Goal: Information Seeking & Learning: Understand process/instructions

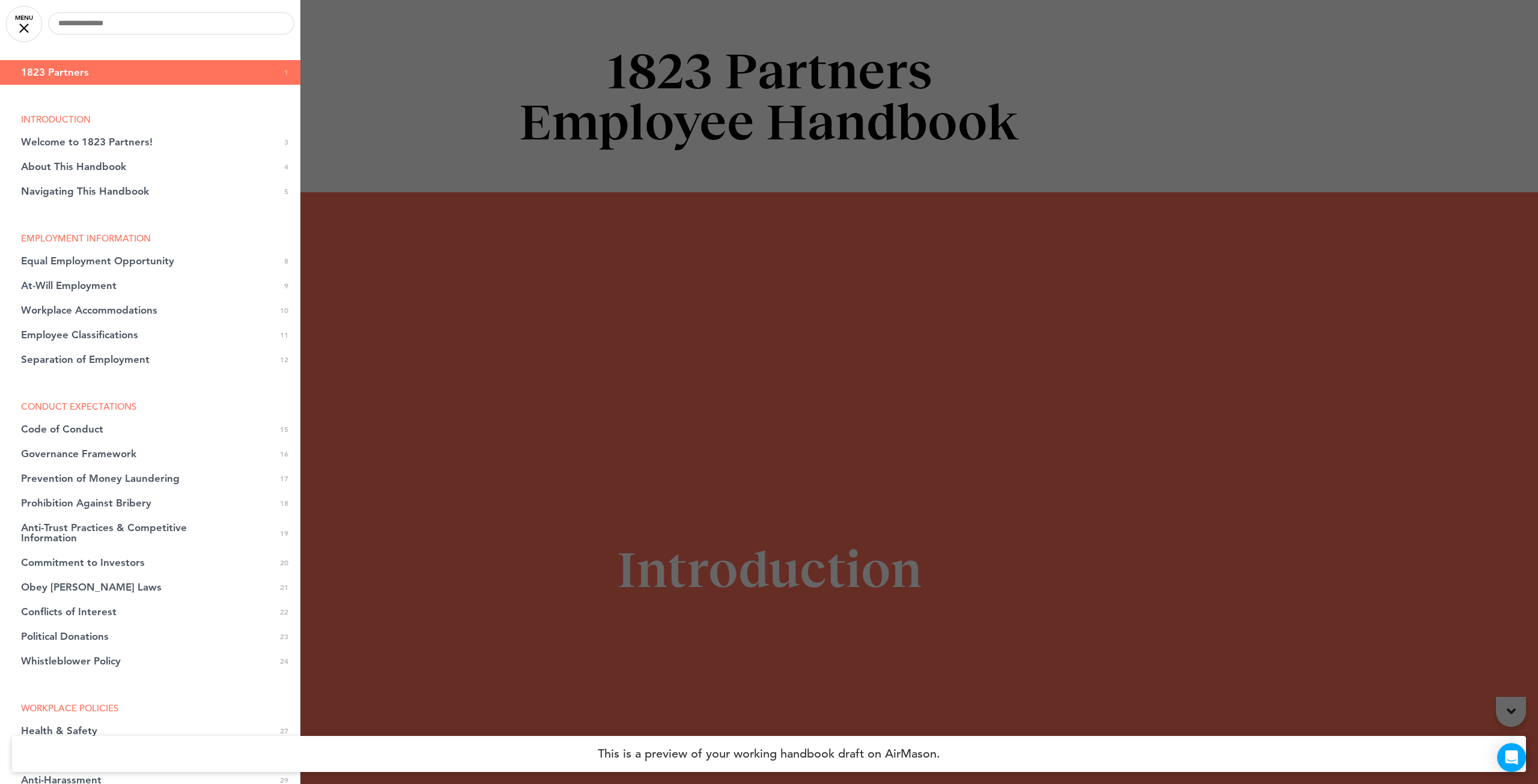
click at [431, 251] on div at bounding box center [769, 392] width 1538 height 784
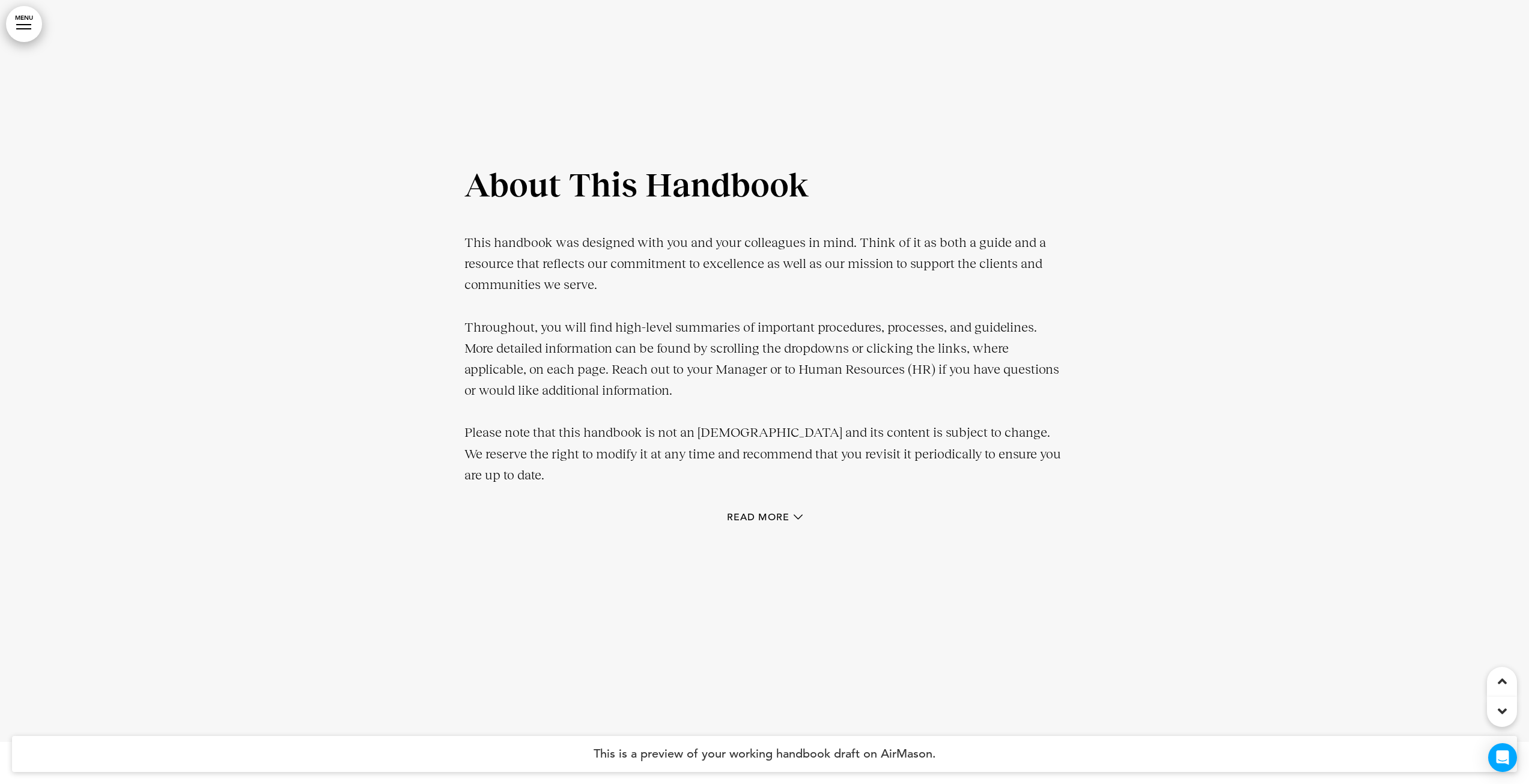
scroll to position [1982, 0]
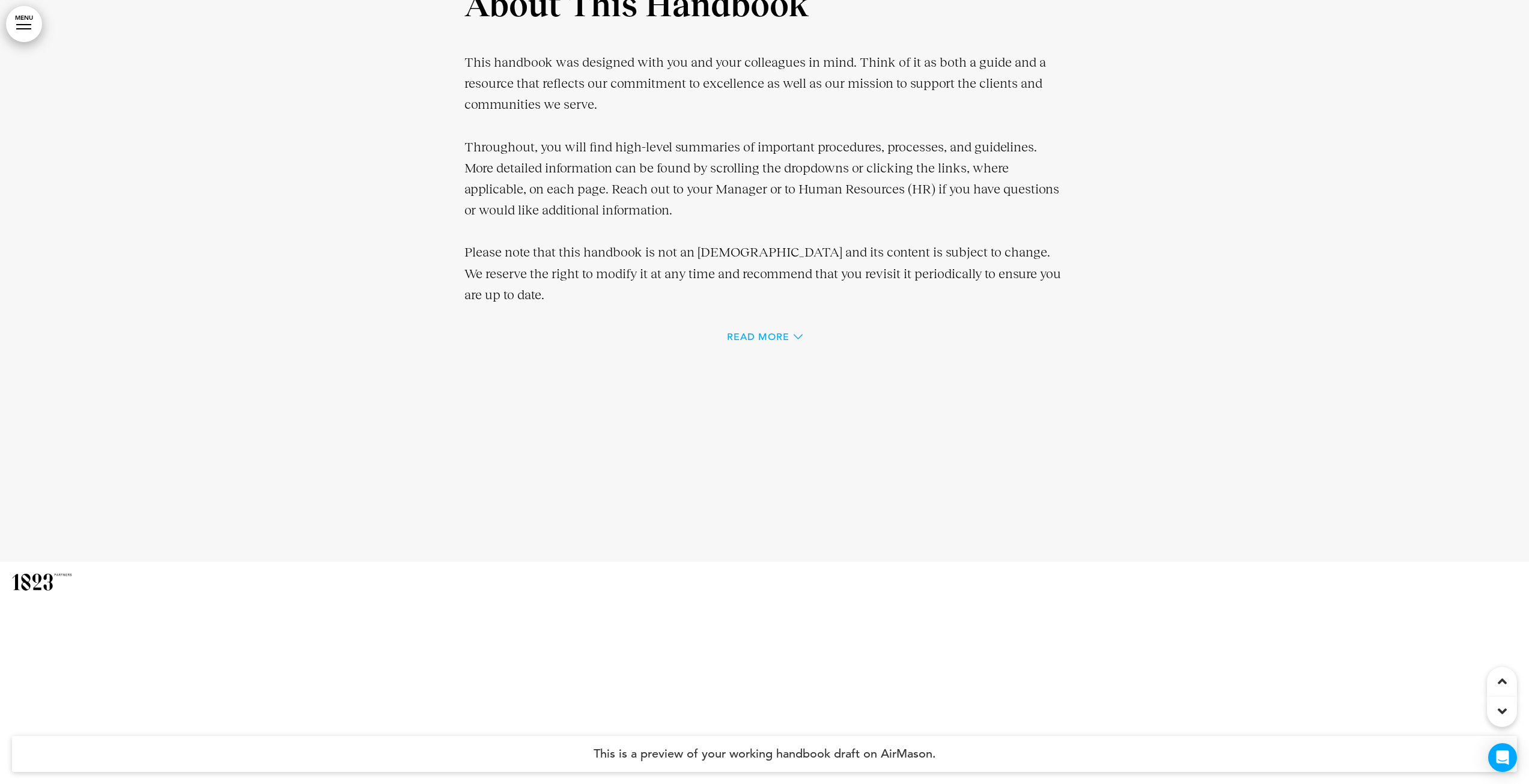
click at [735, 337] on span "Read More" at bounding box center [758, 337] width 62 height 10
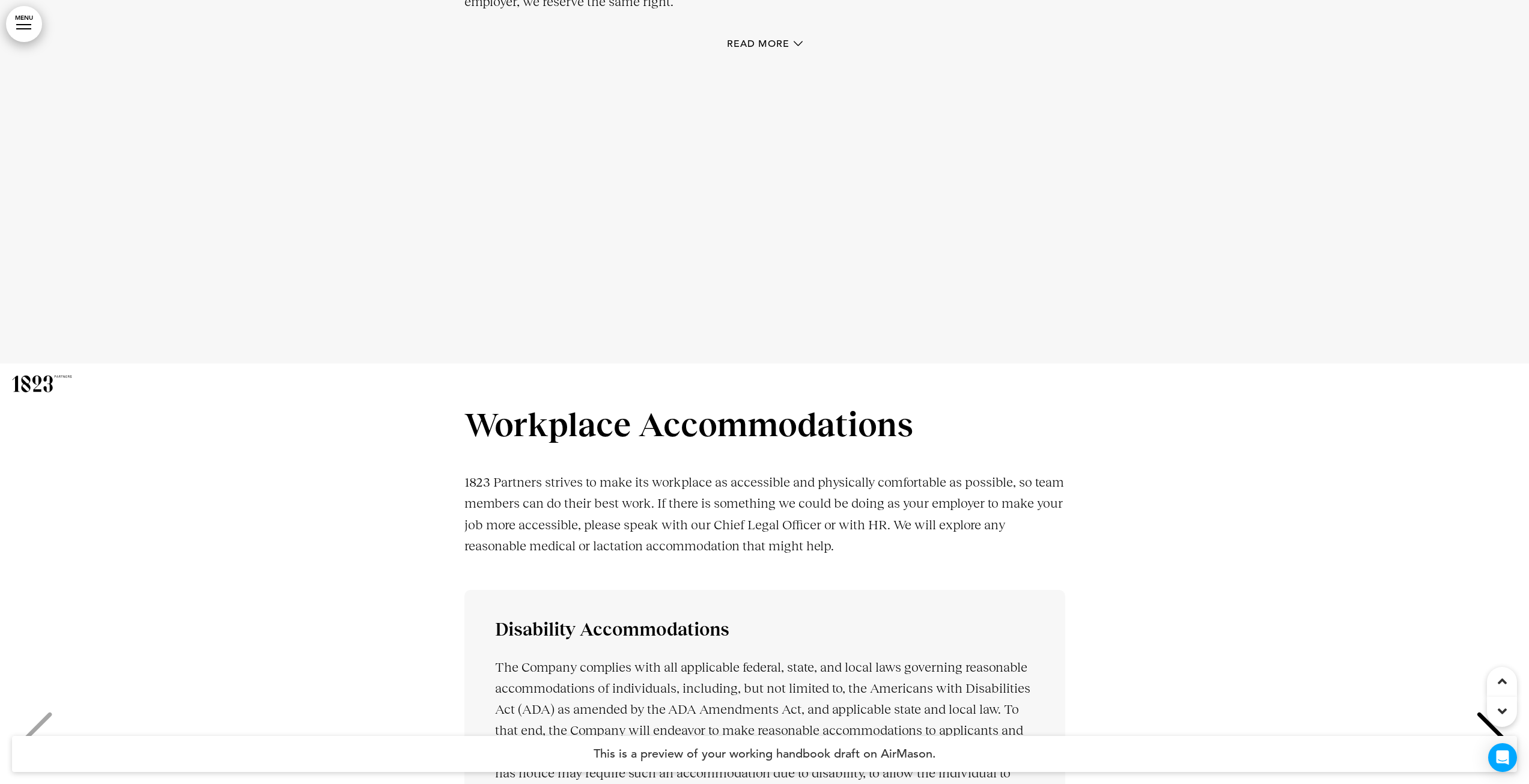
scroll to position [6802, 0]
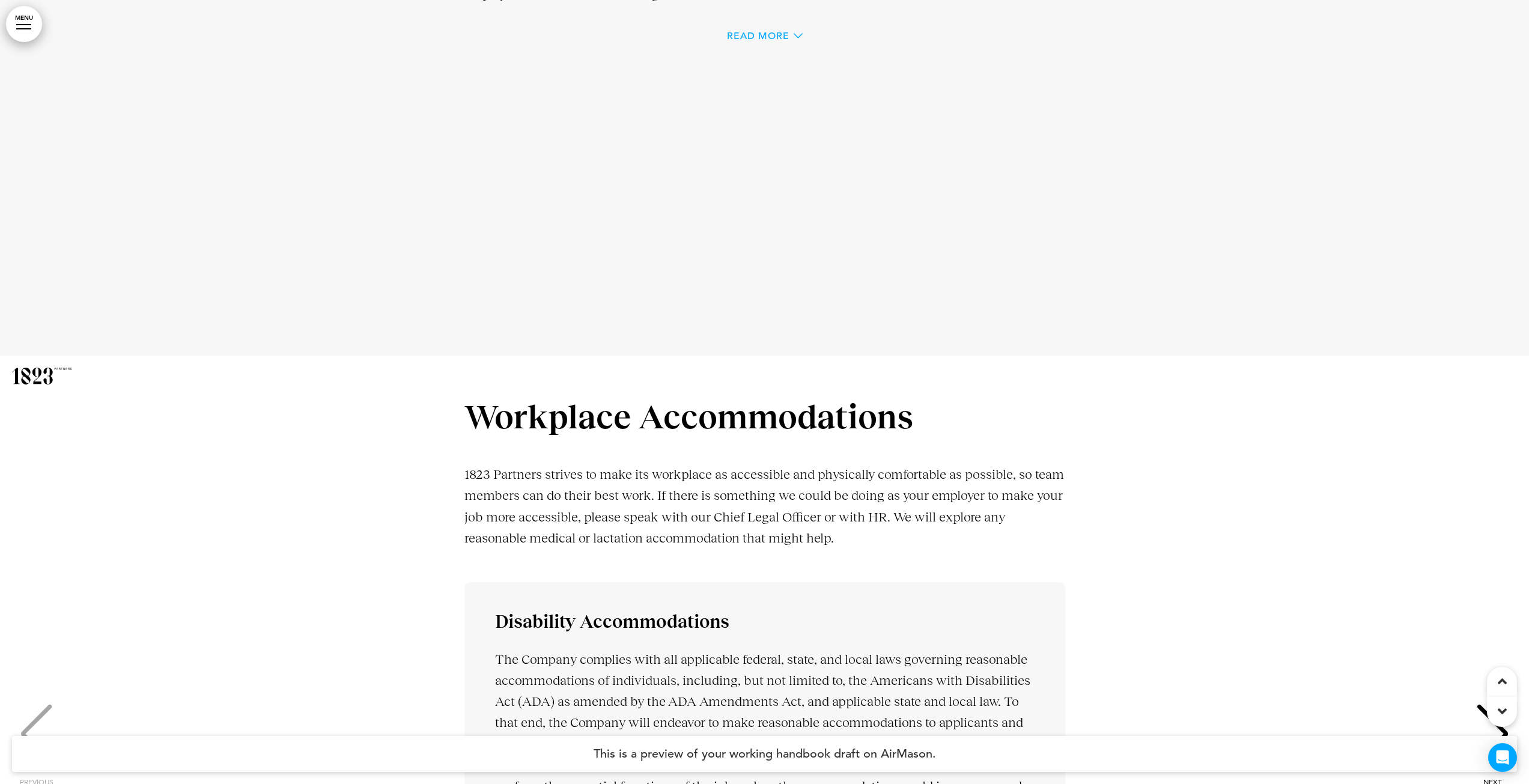
click at [746, 36] on span "Read More" at bounding box center [758, 36] width 62 height 10
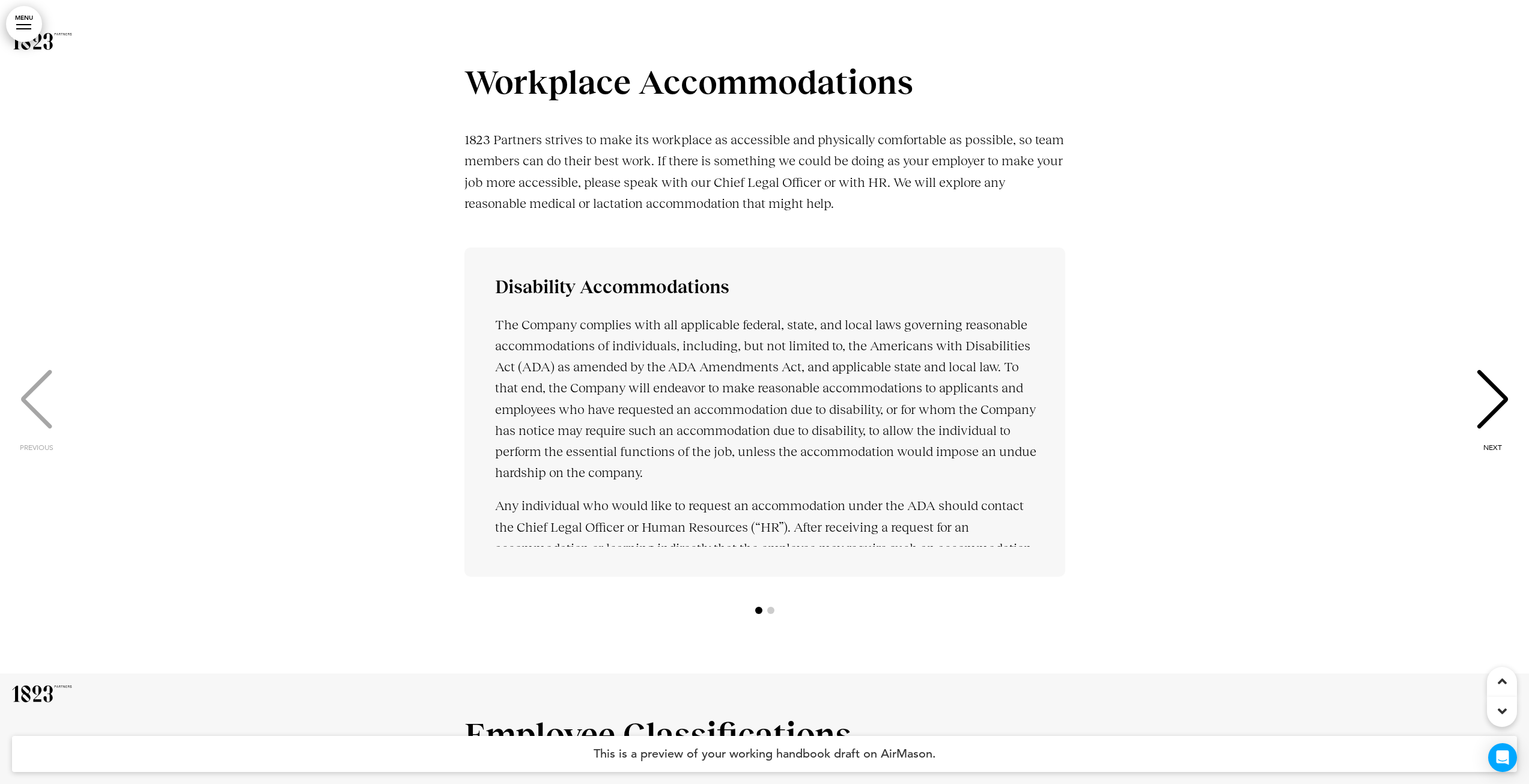
scroll to position [7410, 0]
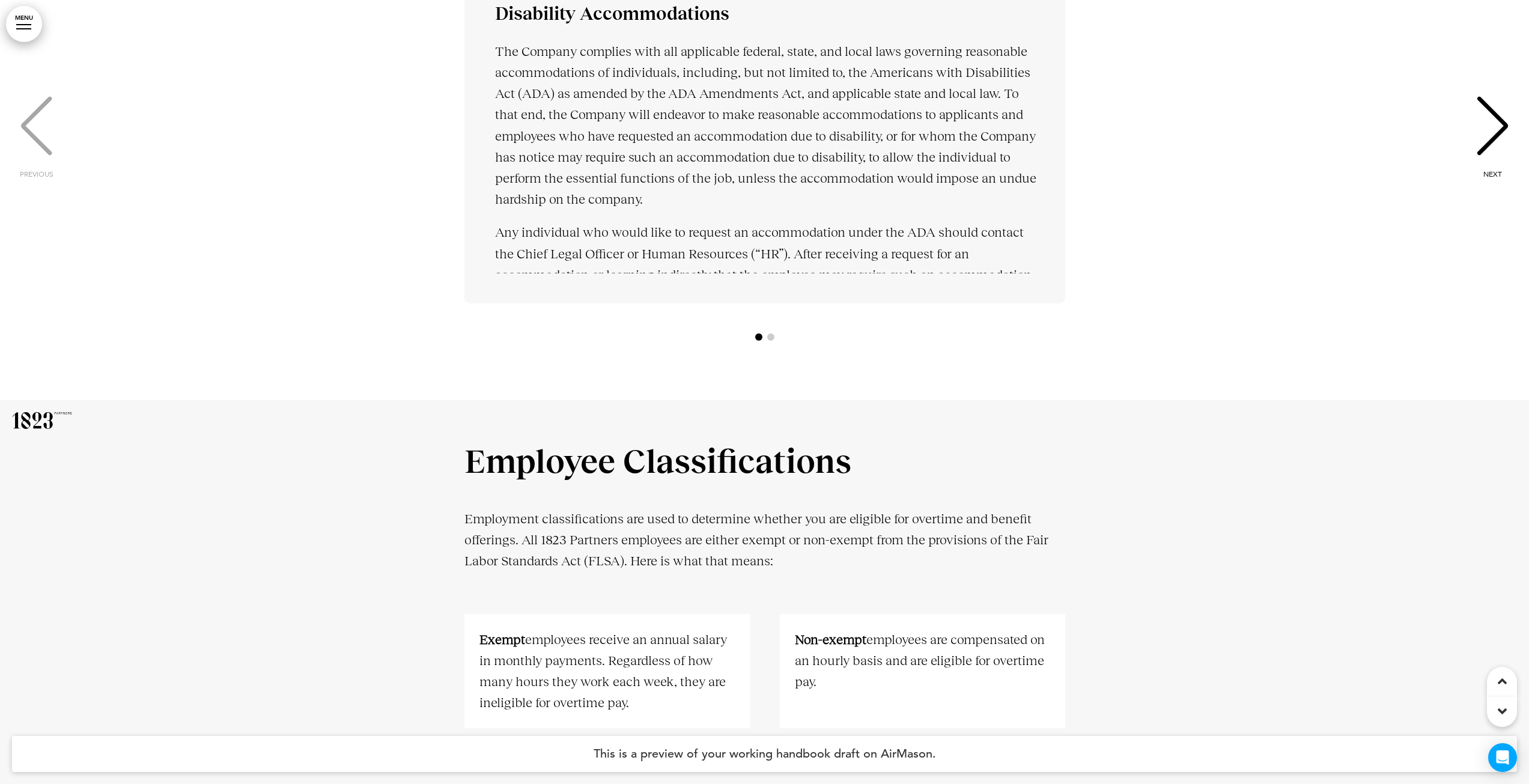
click at [1506, 127] on div "NEXT" at bounding box center [1493, 137] width 37 height 60
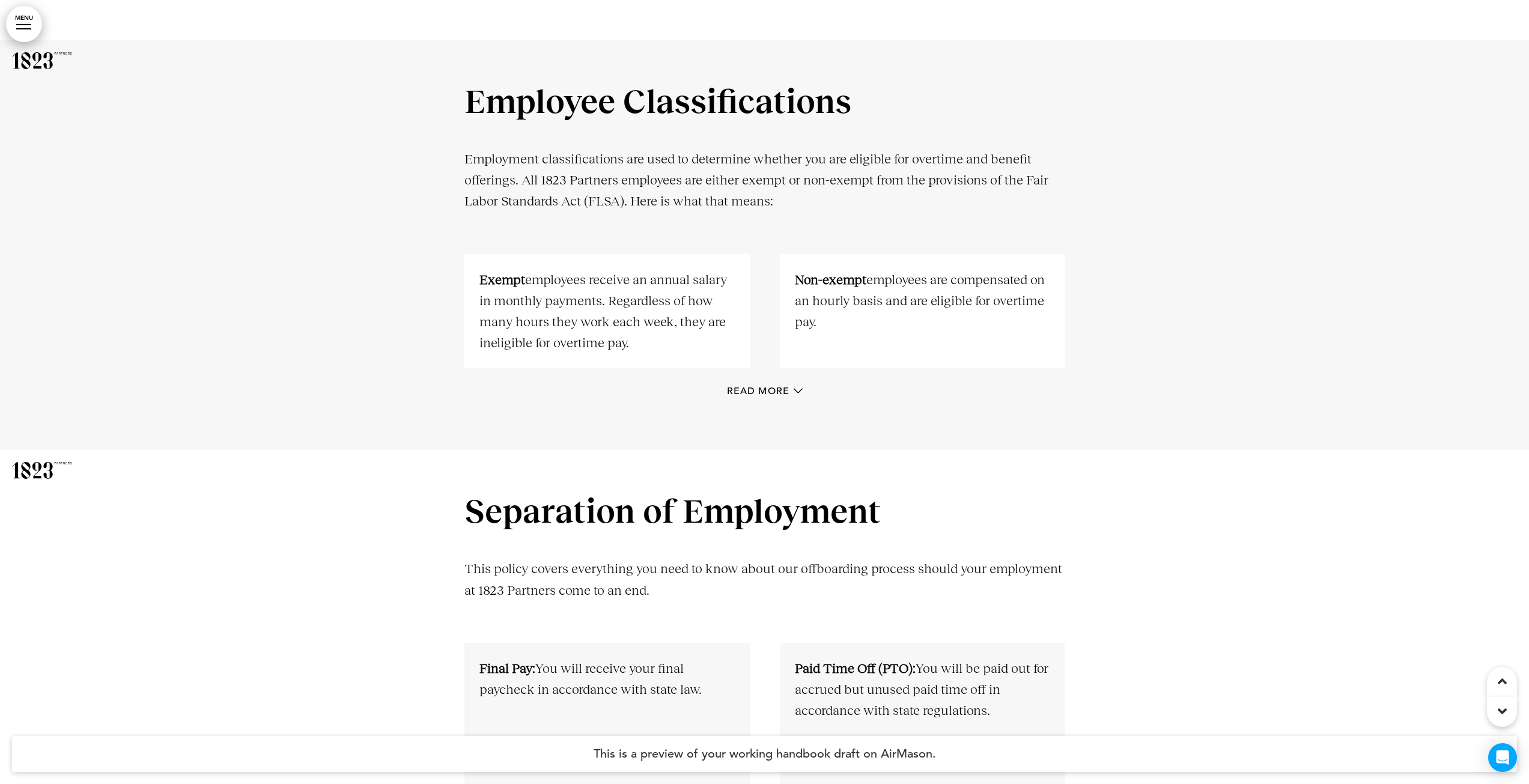
scroll to position [7770, 0]
click at [750, 389] on span "Read More" at bounding box center [758, 390] width 62 height 10
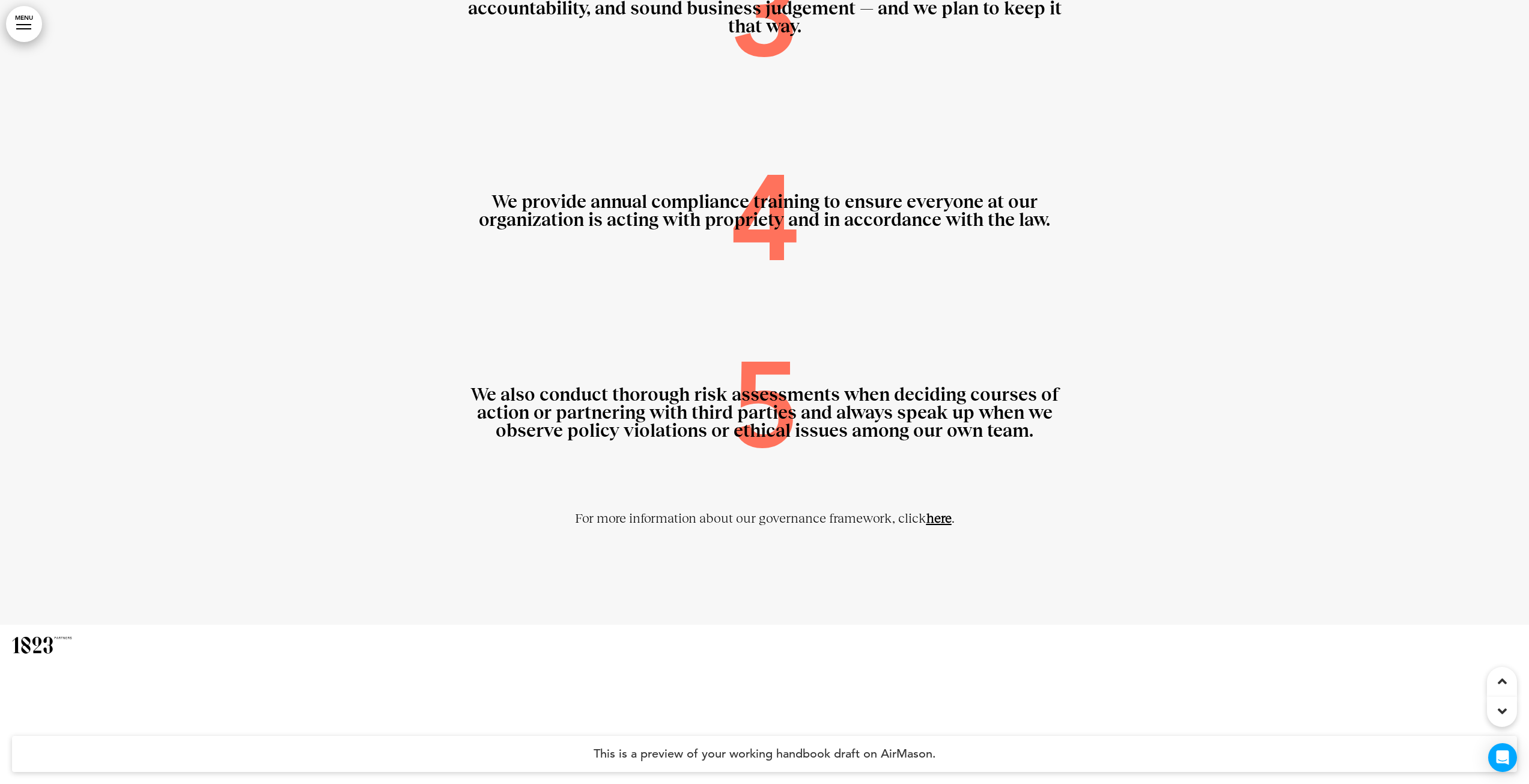
scroll to position [12274, 0]
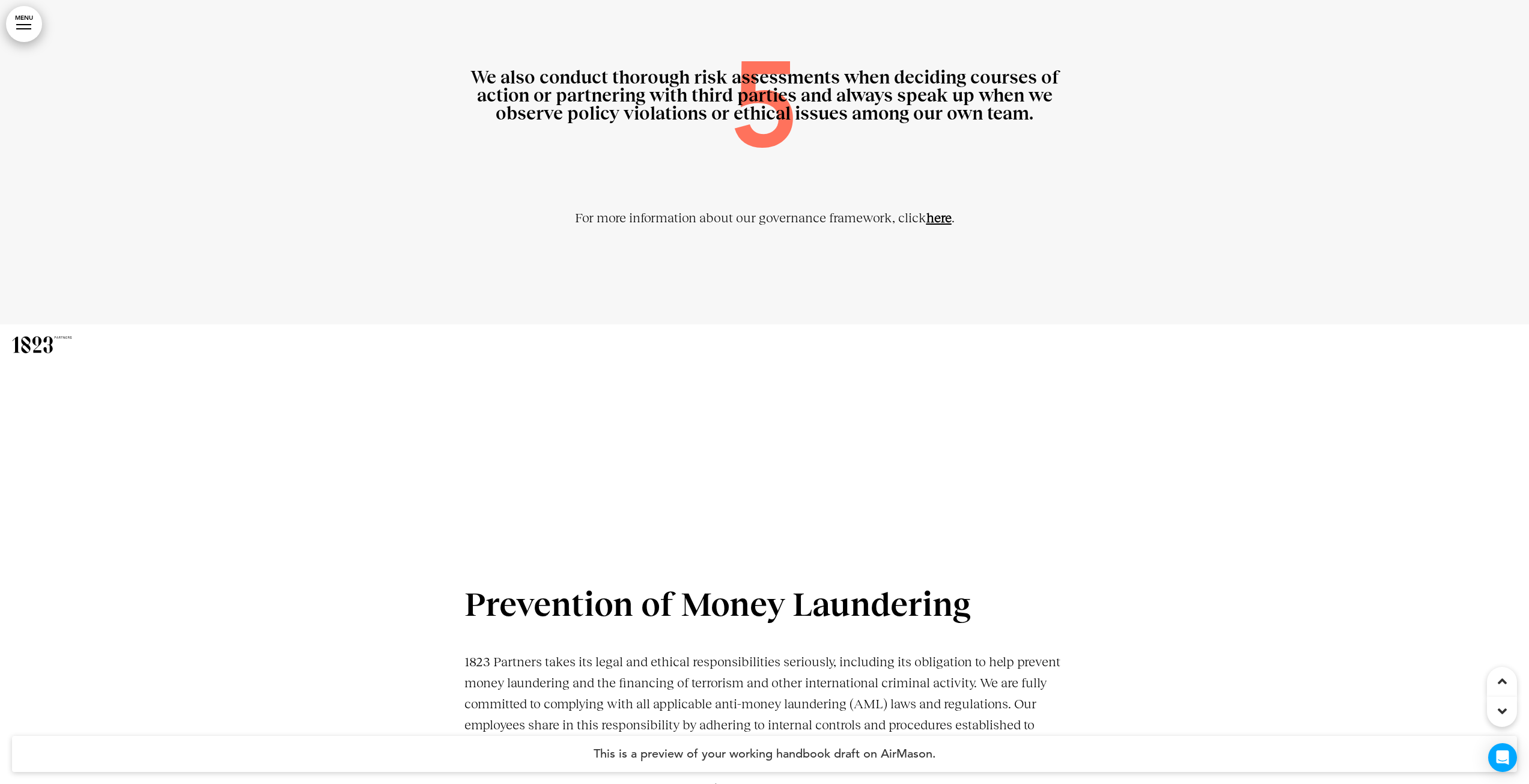
click at [939, 217] on link "here" at bounding box center [940, 217] width 25 height 15
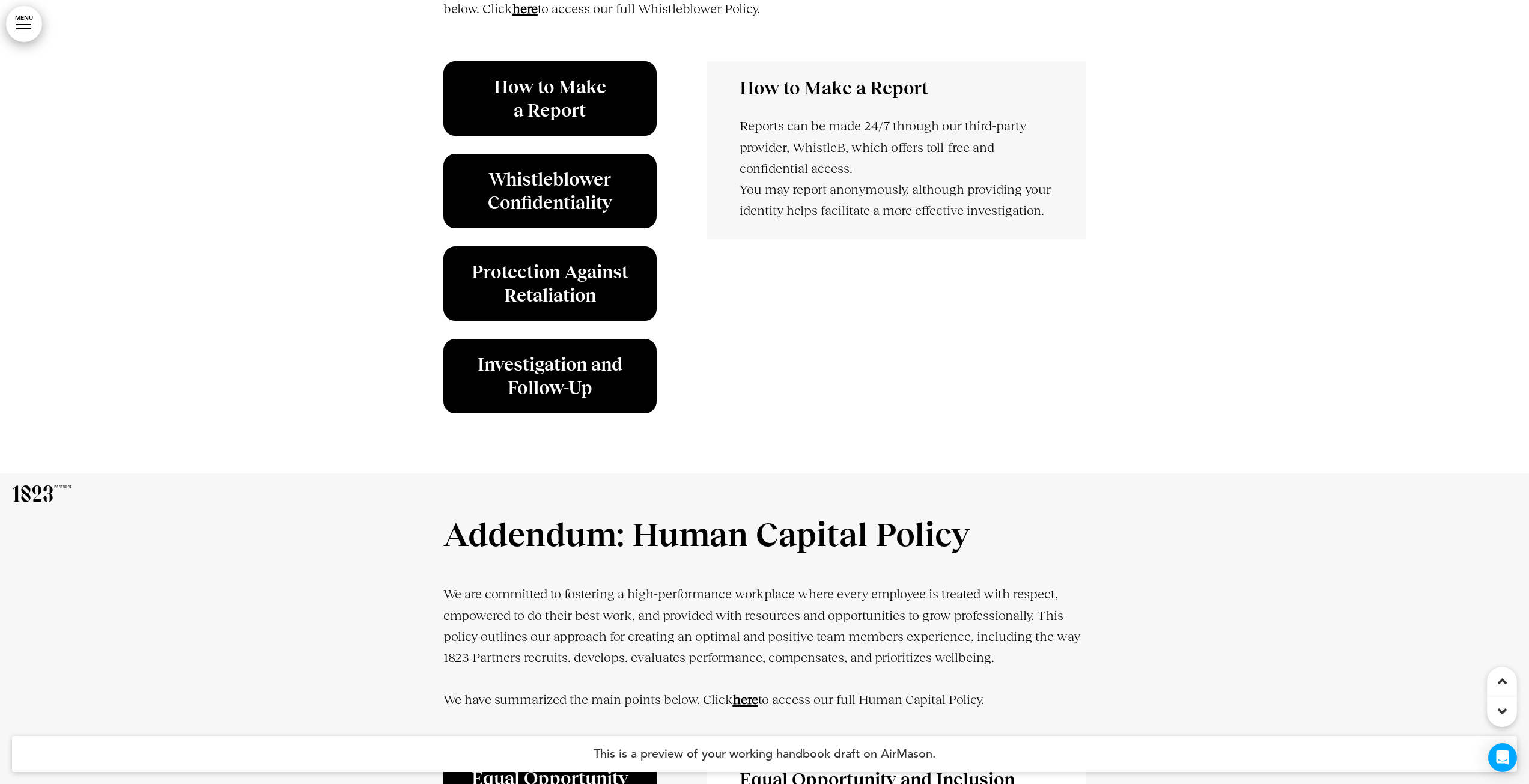
scroll to position [46980, 0]
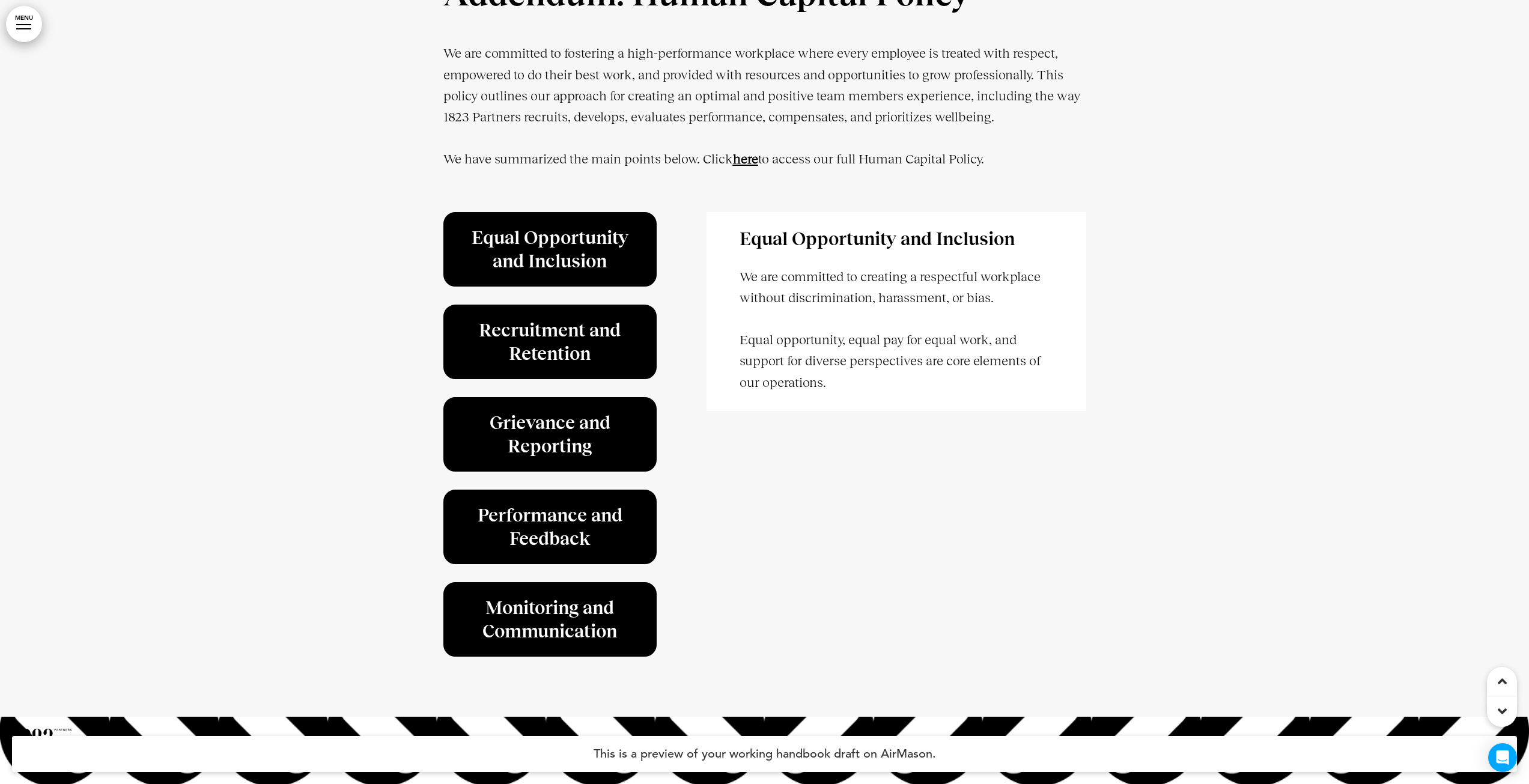
click at [737, 166] on strong "here" at bounding box center [746, 159] width 25 height 15
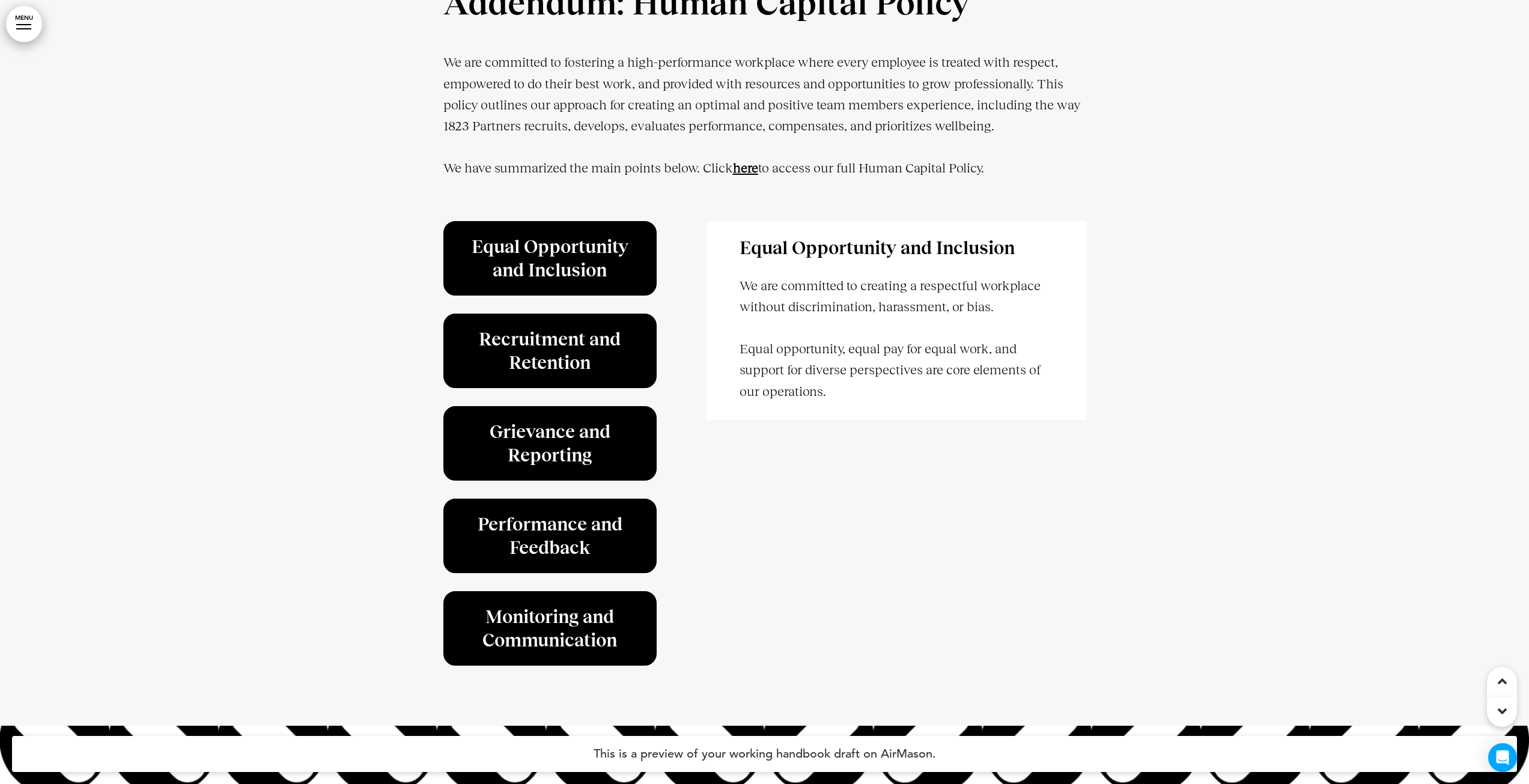
scroll to position [46920, 0]
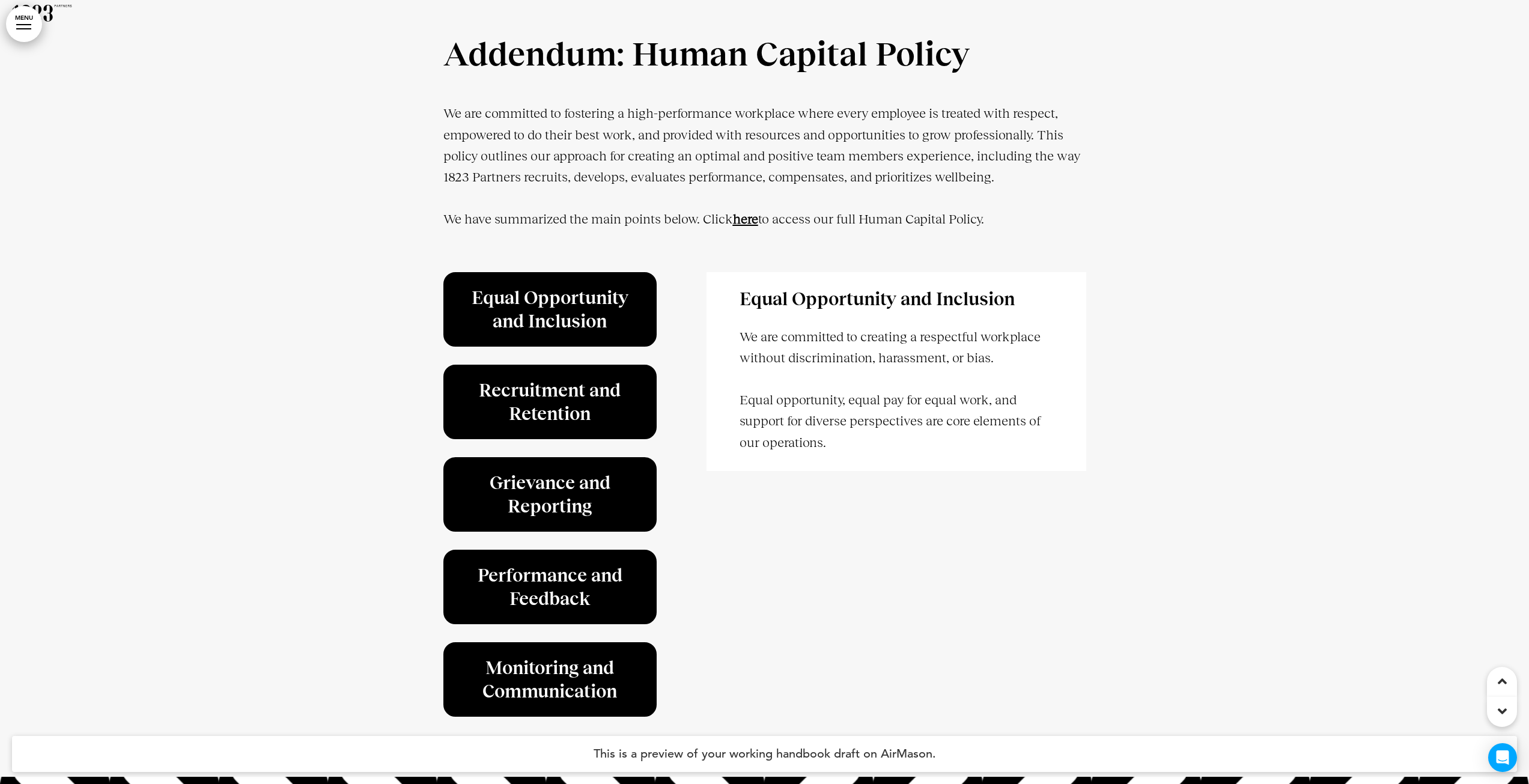
click at [929, 733] on div "Addendum: Human Capital Policy We are committed to fostering a high-performance…" at bounding box center [764, 384] width 643 height 783
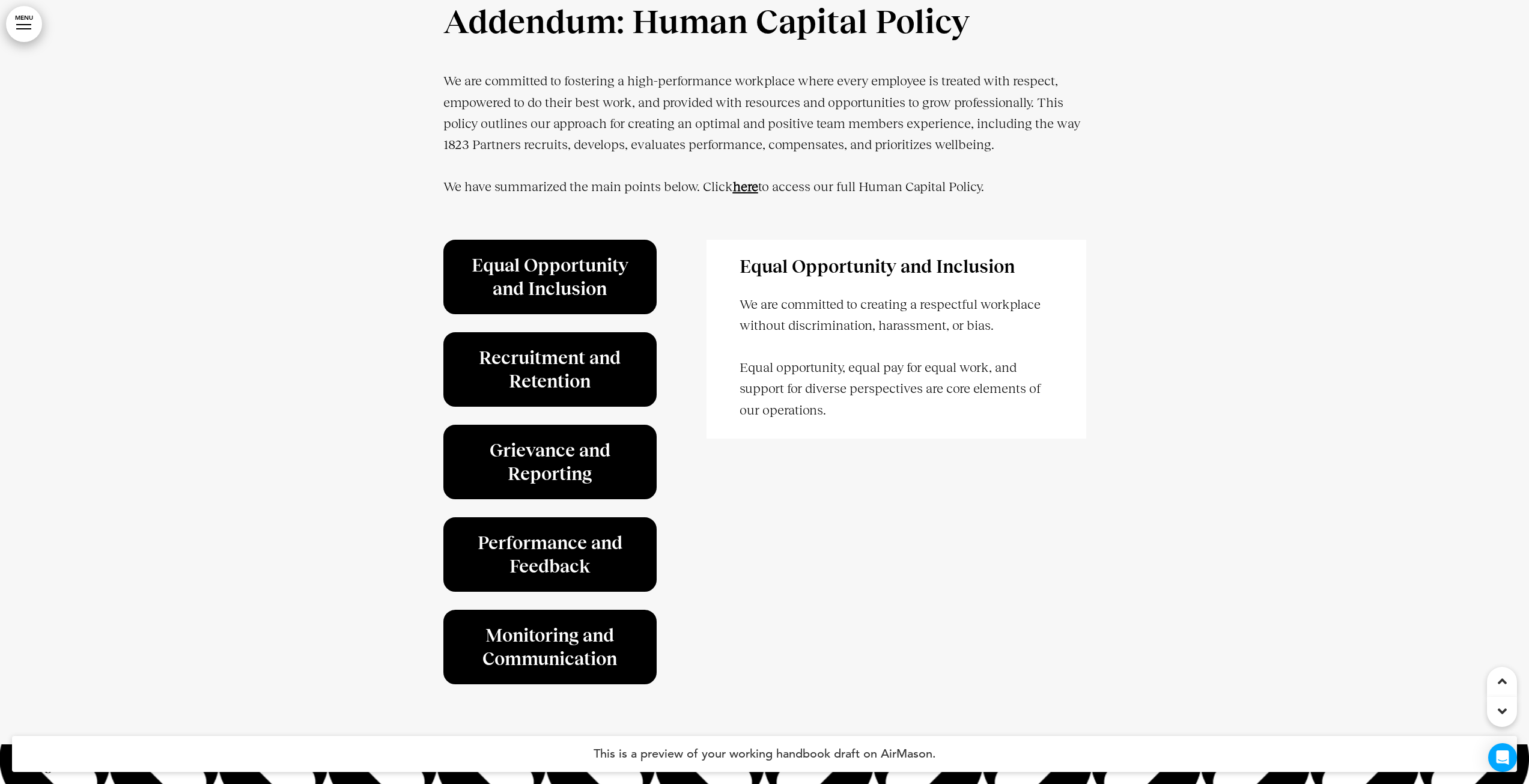
scroll to position [46809, 0]
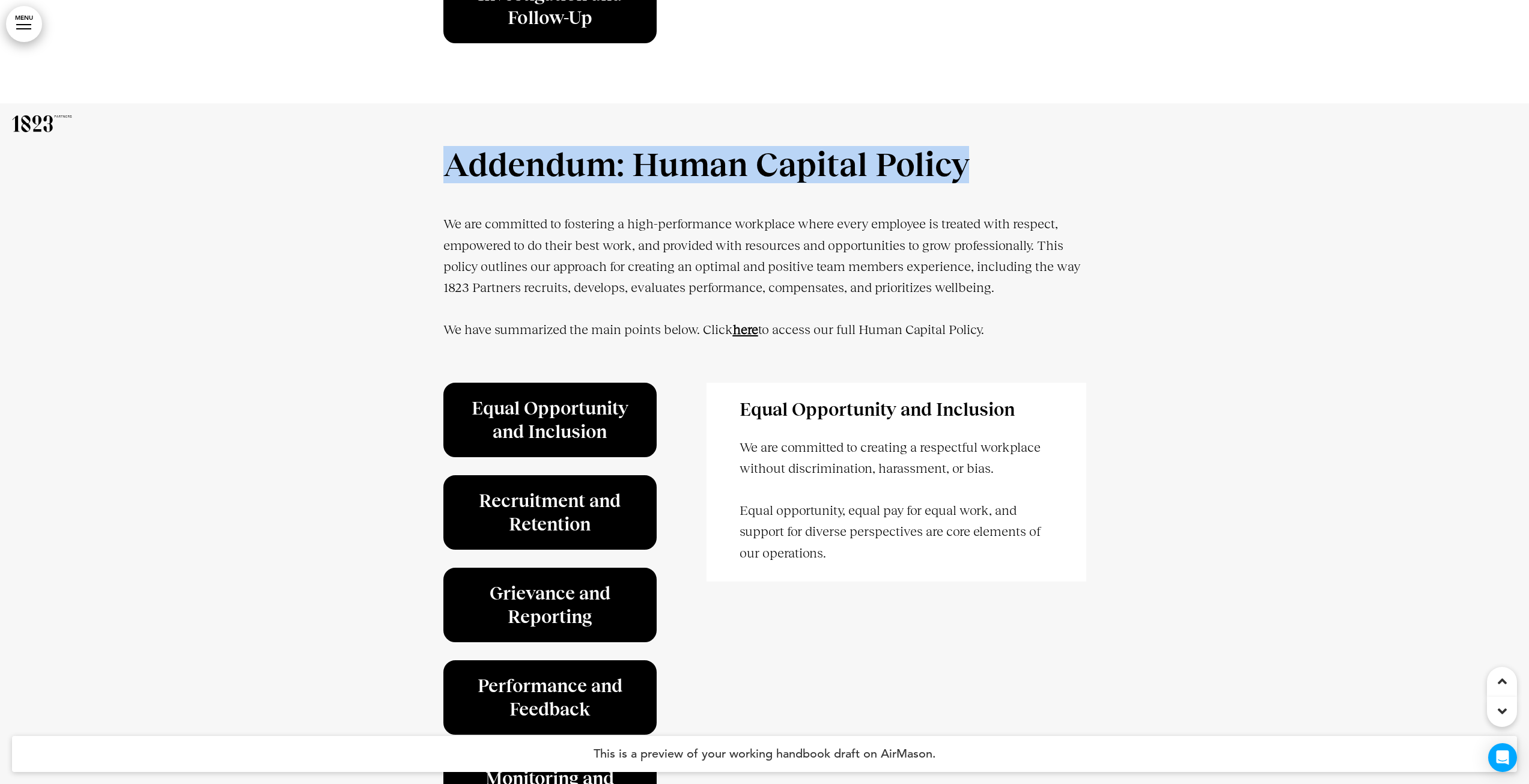
drag, startPoint x: 450, startPoint y: 182, endPoint x: 981, endPoint y: 171, distance: 531.1
click at [981, 171] on h1 "Addendum: Human Capital Policy" at bounding box center [764, 165] width 643 height 35
copy h1 "Addendum: Human Capital Policy"
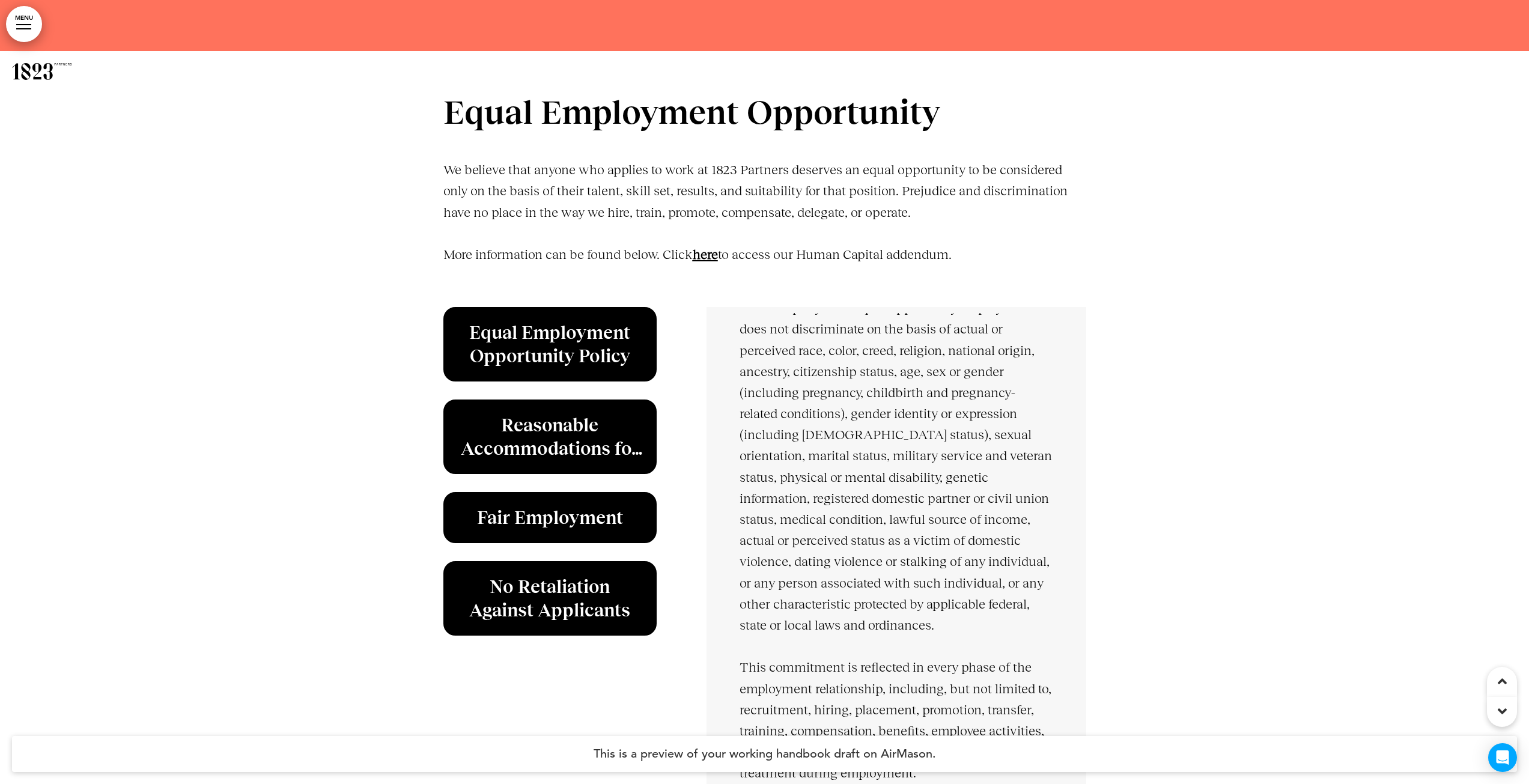
scroll to position [96, 0]
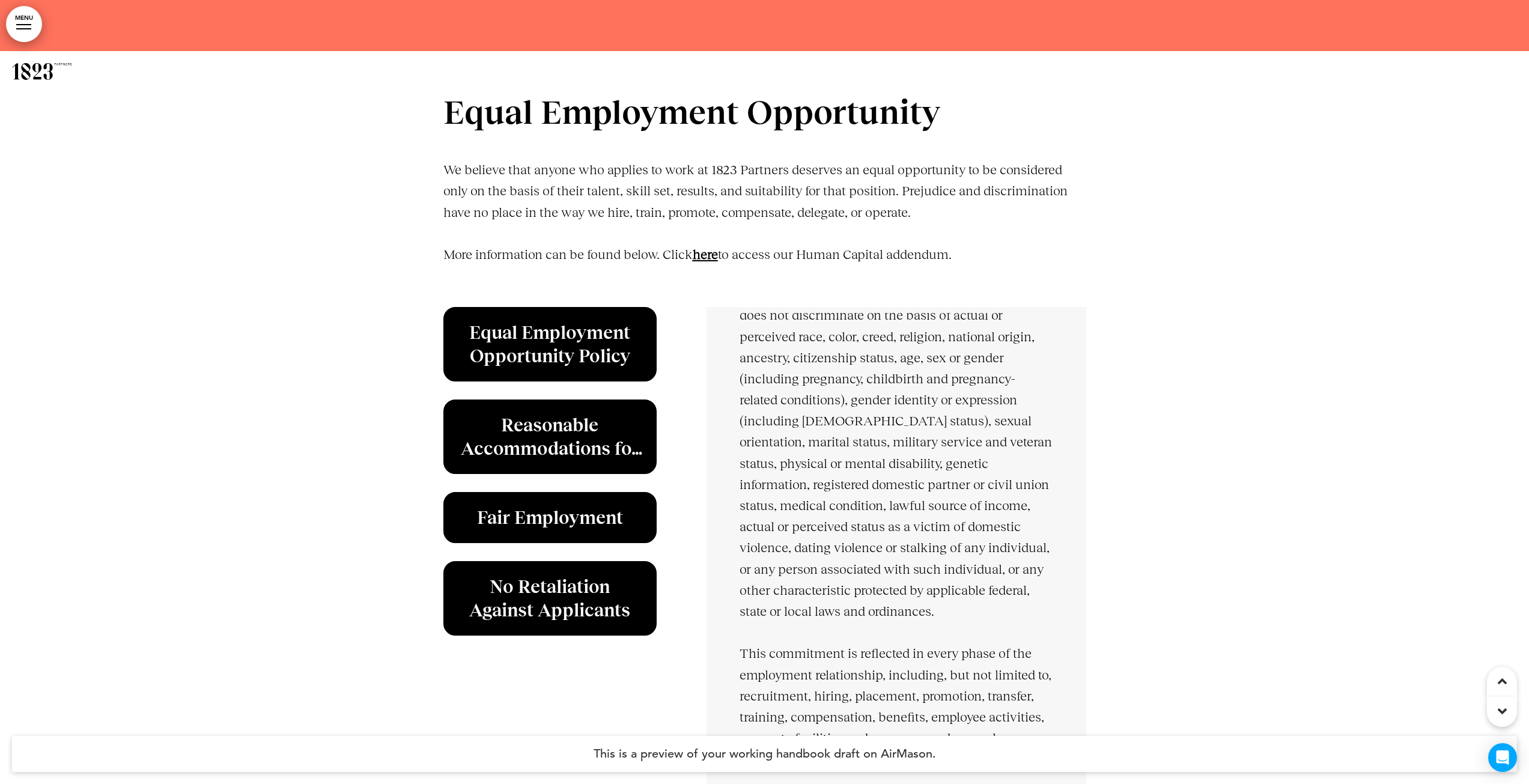
click at [709, 249] on link "here" at bounding box center [706, 254] width 25 height 15
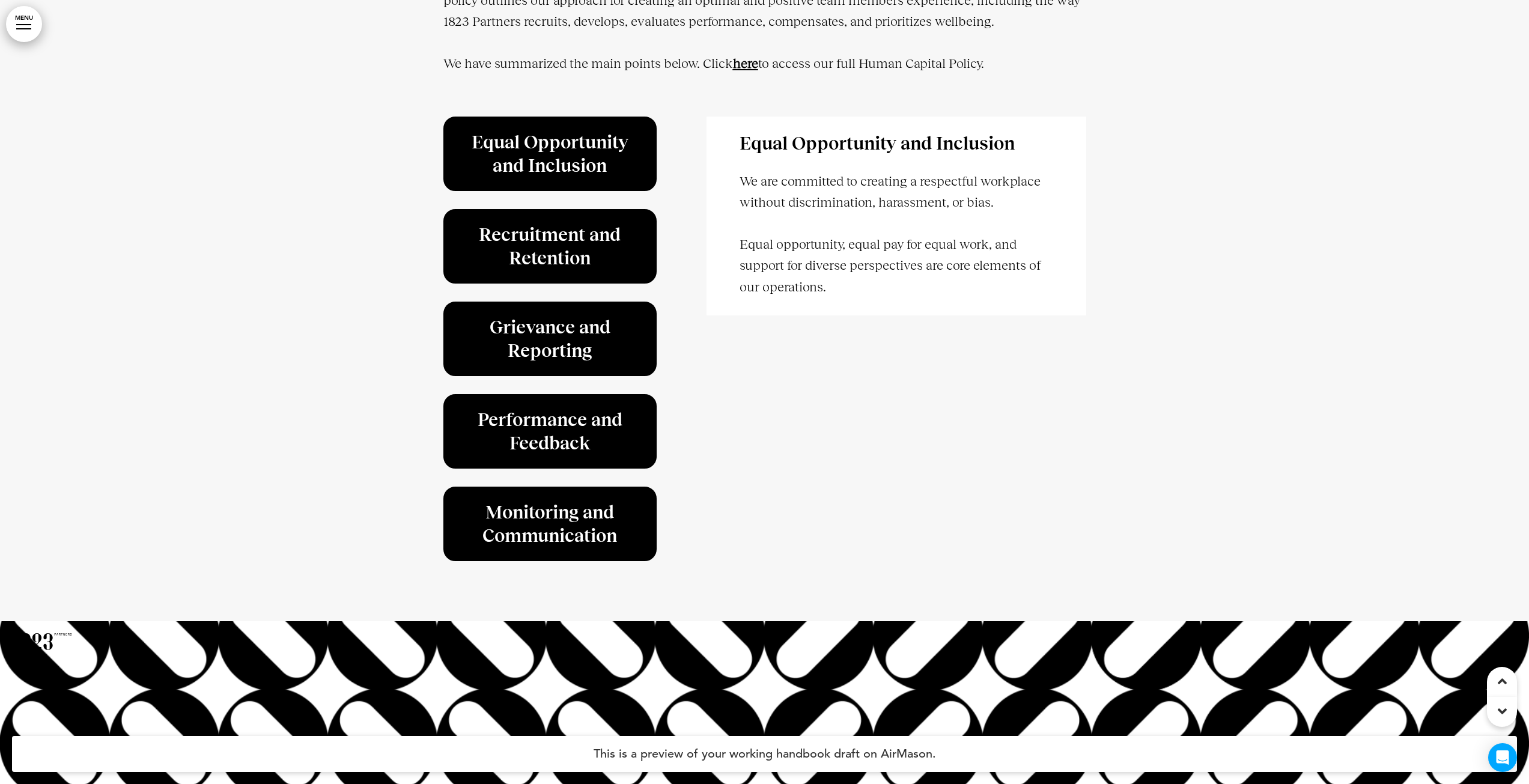
scroll to position [46971, 0]
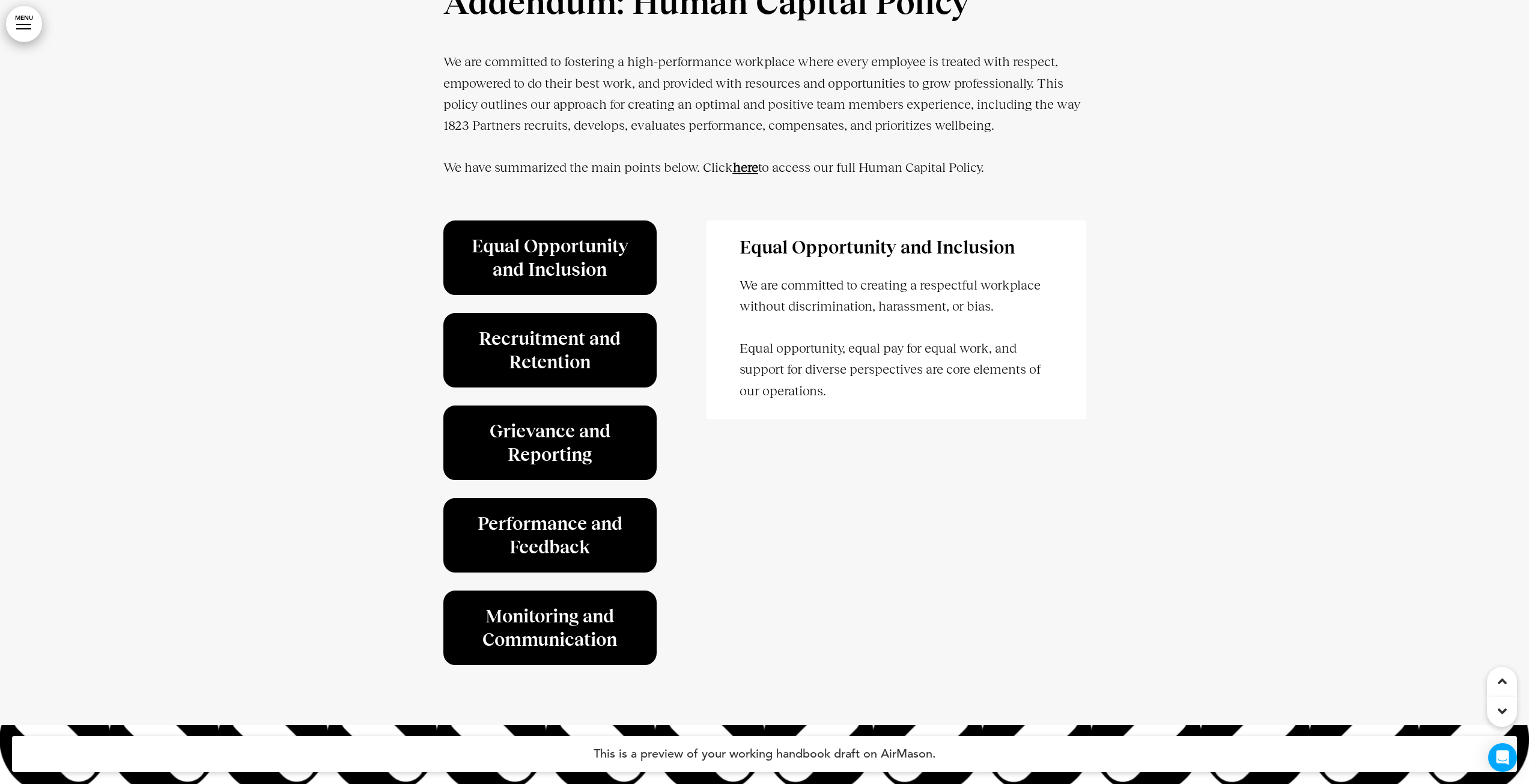
click at [1225, 427] on div at bounding box center [764, 333] width 1529 height 783
click at [751, 175] on strong "here" at bounding box center [746, 167] width 25 height 15
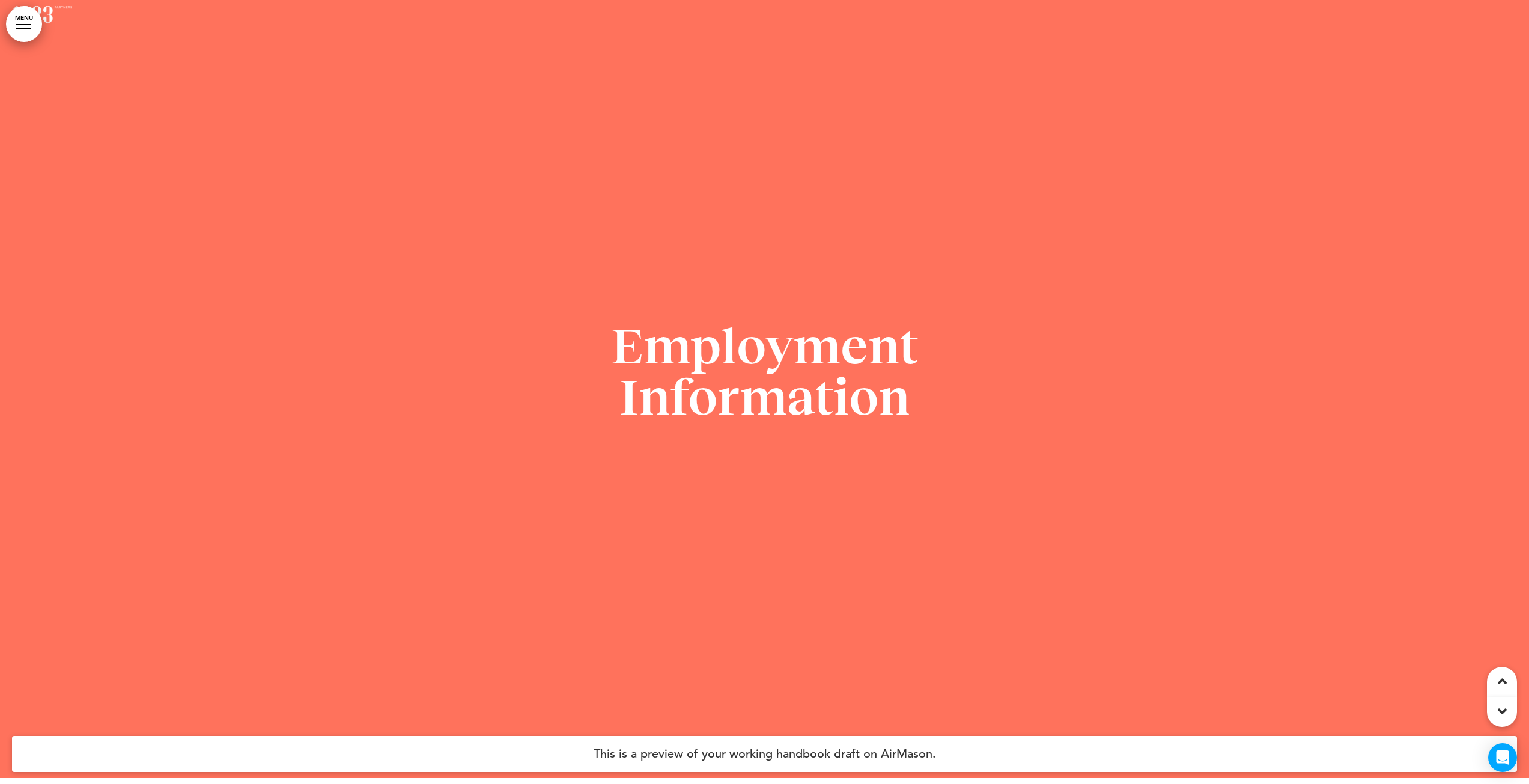
scroll to position [5485, 0]
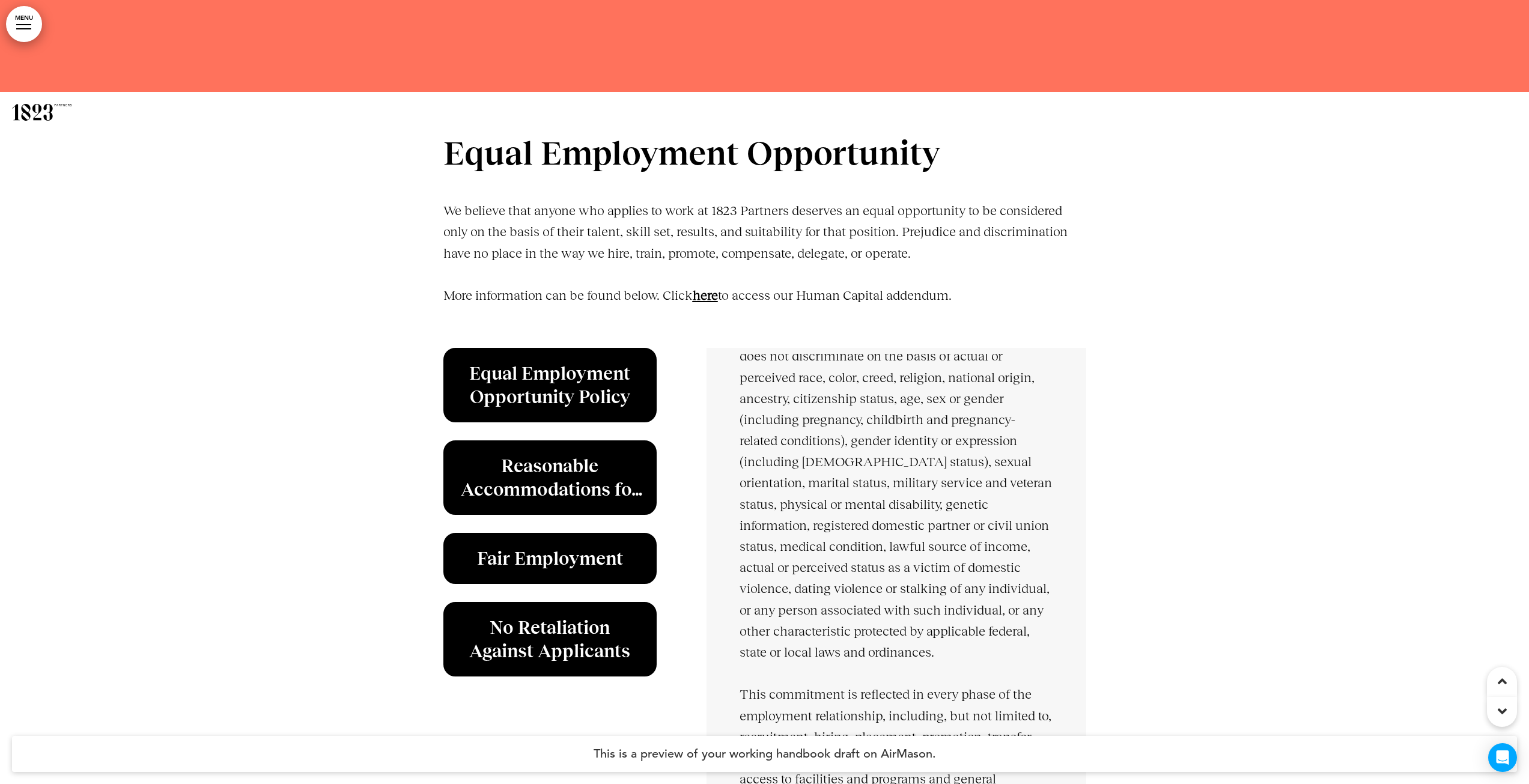
click at [709, 298] on link "here" at bounding box center [706, 295] width 25 height 15
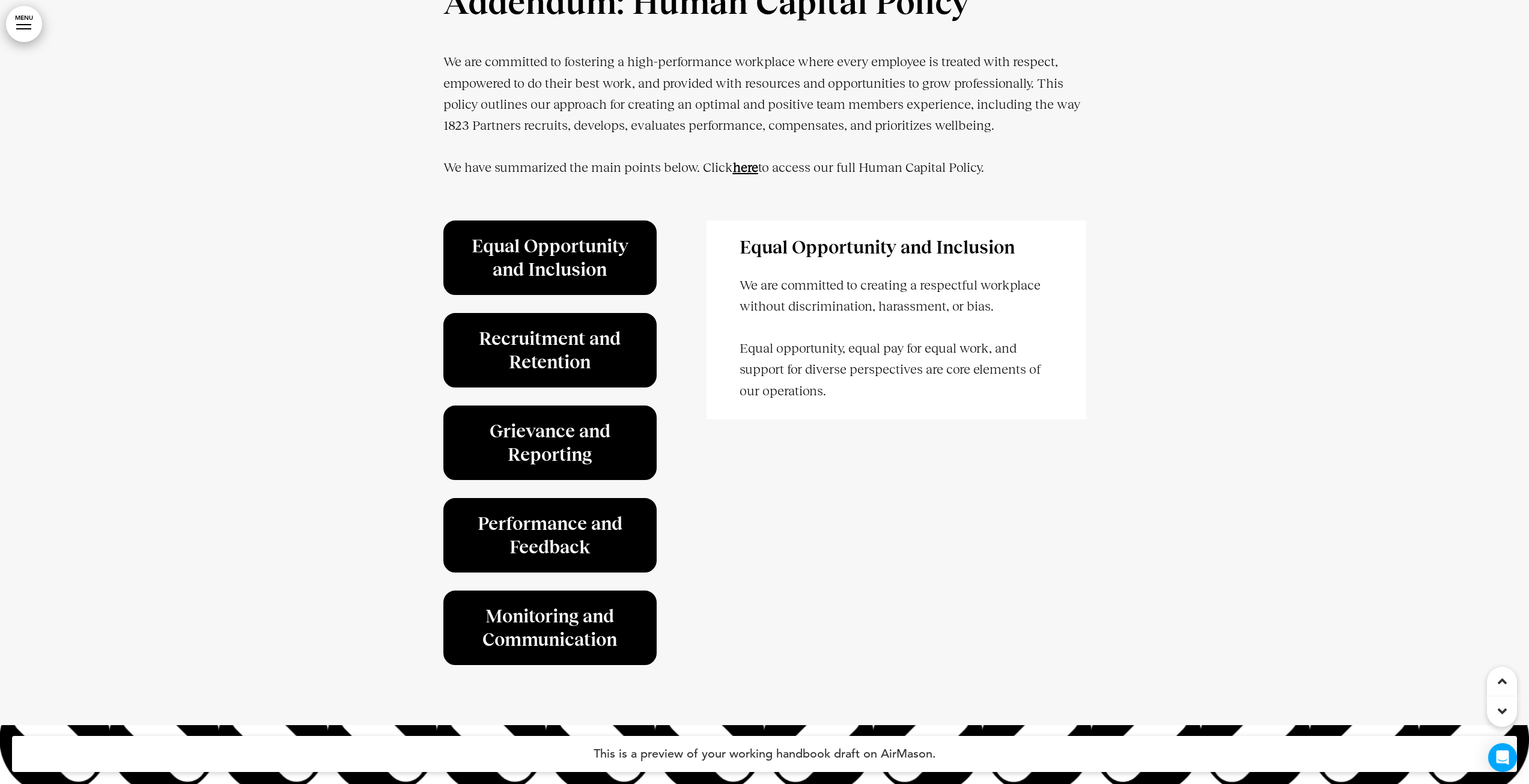
click at [754, 175] on strong "here" at bounding box center [746, 167] width 25 height 15
